Goal: Task Accomplishment & Management: Use online tool/utility

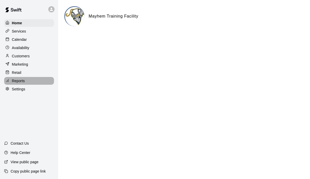
click at [22, 81] on p "Reports" at bounding box center [18, 80] width 13 height 5
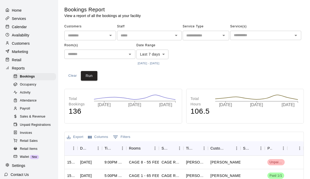
scroll to position [14, 0]
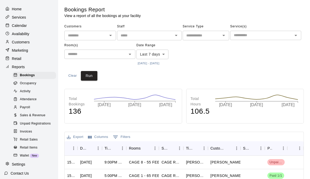
click at [32, 118] on span "Sales & Revenue" at bounding box center [33, 115] width 26 height 5
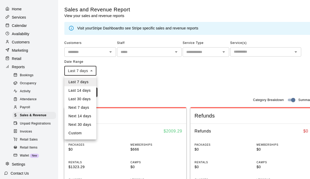
click at [78, 130] on li "Custom" at bounding box center [80, 133] width 32 height 9
type input "******"
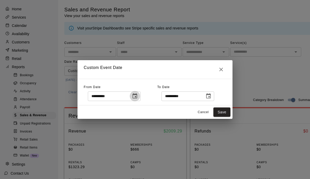
click at [140, 96] on button "Choose date, selected date is Oct 7, 2025" at bounding box center [135, 96] width 10 height 10
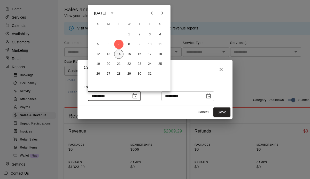
click at [120, 56] on button "14" at bounding box center [118, 54] width 9 height 9
type input "**********"
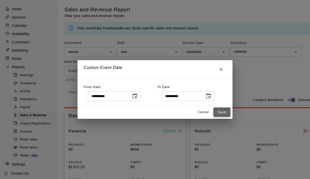
click at [218, 109] on button "Save" at bounding box center [221, 112] width 17 height 10
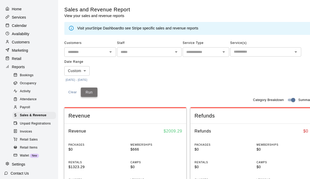
click at [92, 93] on button "Run" at bounding box center [89, 93] width 17 height 10
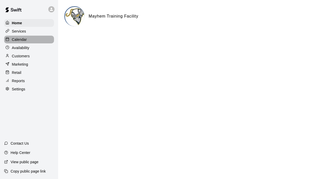
click at [26, 42] on p "Calendar" at bounding box center [19, 39] width 15 height 5
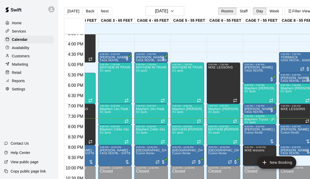
scroll to position [0, 61]
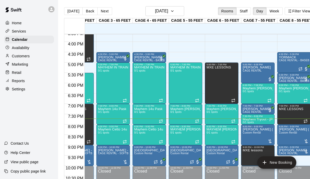
click at [17, 56] on p "Customers" at bounding box center [21, 55] width 18 height 5
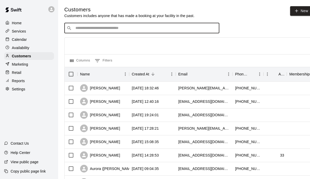
click at [125, 28] on input "Search customers by name or email" at bounding box center [145, 28] width 143 height 5
type input "****"
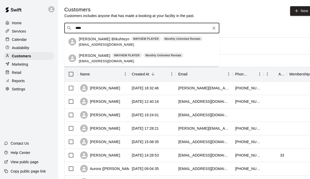
click at [109, 41] on p "[PERSON_NAME] Blikshteyn" at bounding box center [104, 38] width 51 height 5
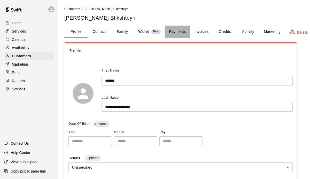
click at [180, 33] on button "Payments" at bounding box center [177, 32] width 25 height 12
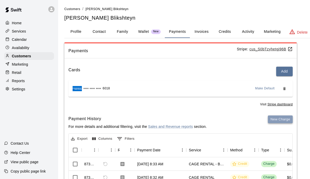
click at [278, 116] on button "New Charge" at bounding box center [280, 119] width 25 height 8
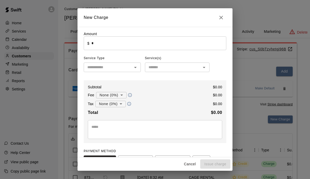
click at [136, 42] on input "*" at bounding box center [158, 43] width 135 height 14
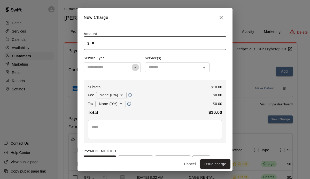
click at [132, 70] on icon "Open" at bounding box center [135, 67] width 6 height 6
type input "*****"
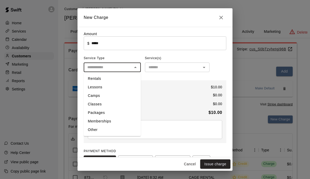
click at [102, 128] on li "Other" at bounding box center [112, 129] width 57 height 9
type input "*****"
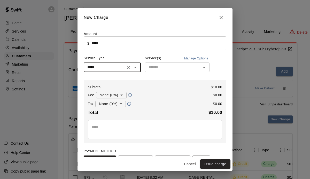
click at [177, 71] on div "​" at bounding box center [177, 67] width 65 height 10
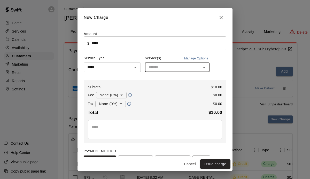
click at [185, 69] on input "text" at bounding box center [172, 67] width 53 height 6
click at [161, 129] on textarea at bounding box center [154, 129] width 127 height 10
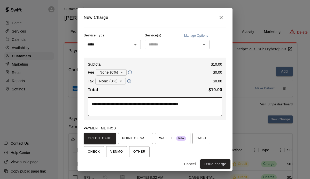
scroll to position [44, 0]
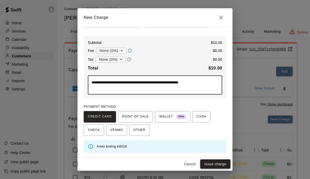
type textarea "**********"
click at [207, 162] on button "Issue charge" at bounding box center [215, 164] width 30 height 10
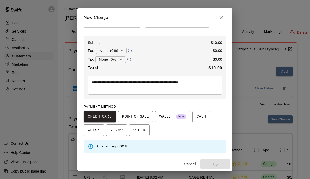
type input "*"
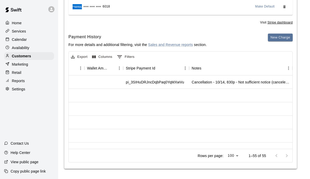
scroll to position [82, 3]
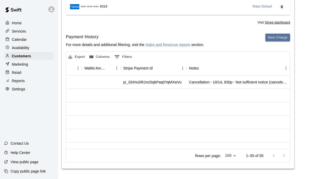
click at [20, 24] on p "Home" at bounding box center [17, 22] width 10 height 5
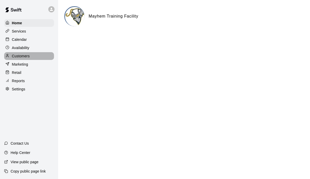
click at [26, 54] on p "Customers" at bounding box center [21, 55] width 18 height 5
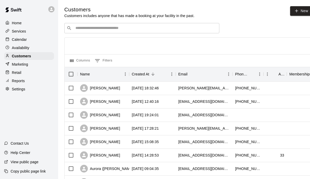
click at [23, 40] on p "Calendar" at bounding box center [19, 39] width 15 height 5
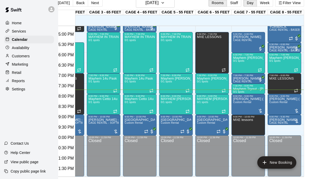
scroll to position [0, 58]
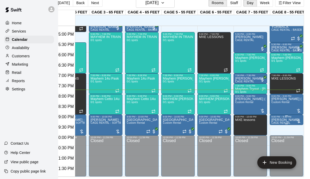
click at [278, 124] on icon "edit" at bounding box center [276, 123] width 6 height 6
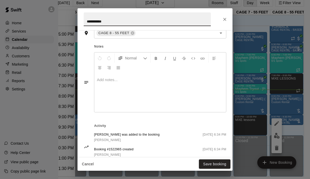
scroll to position [149, 0]
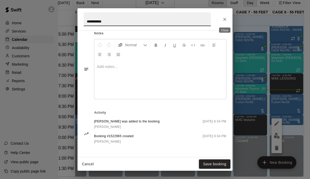
click at [227, 21] on button "Close" at bounding box center [224, 19] width 9 height 9
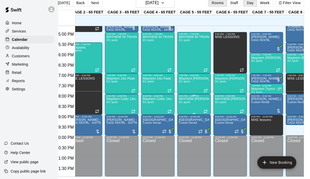
scroll to position [0, 0]
